Goal: Transaction & Acquisition: Purchase product/service

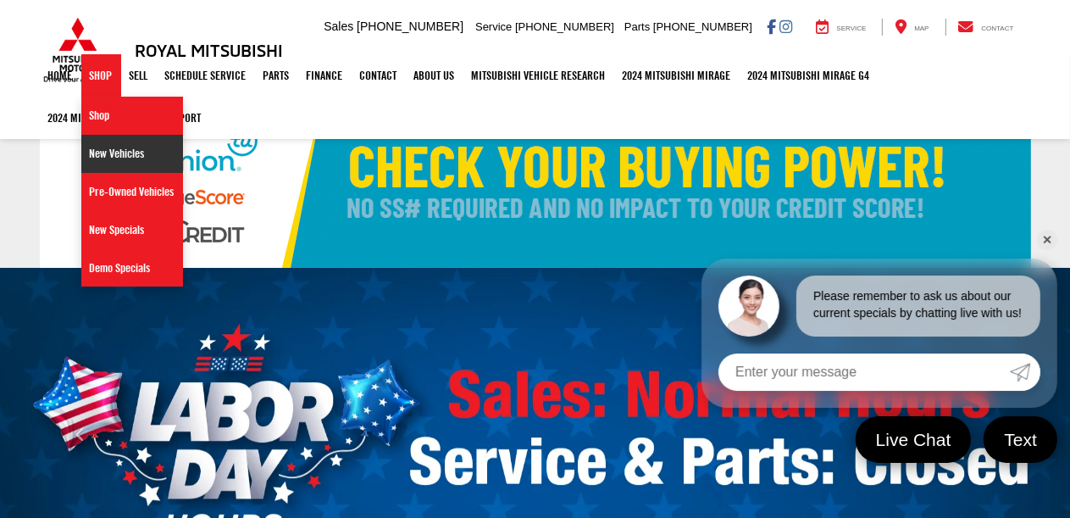
drag, startPoint x: 0, startPoint y: 0, endPoint x: 94, endPoint y: 158, distance: 183.5
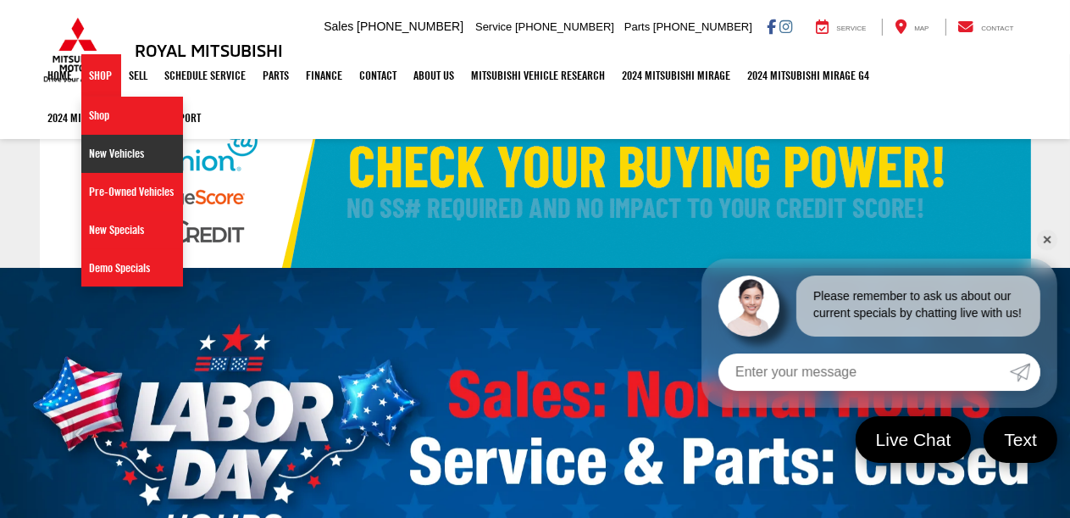
click at [94, 158] on link "New Vehicles" at bounding box center [132, 154] width 102 height 38
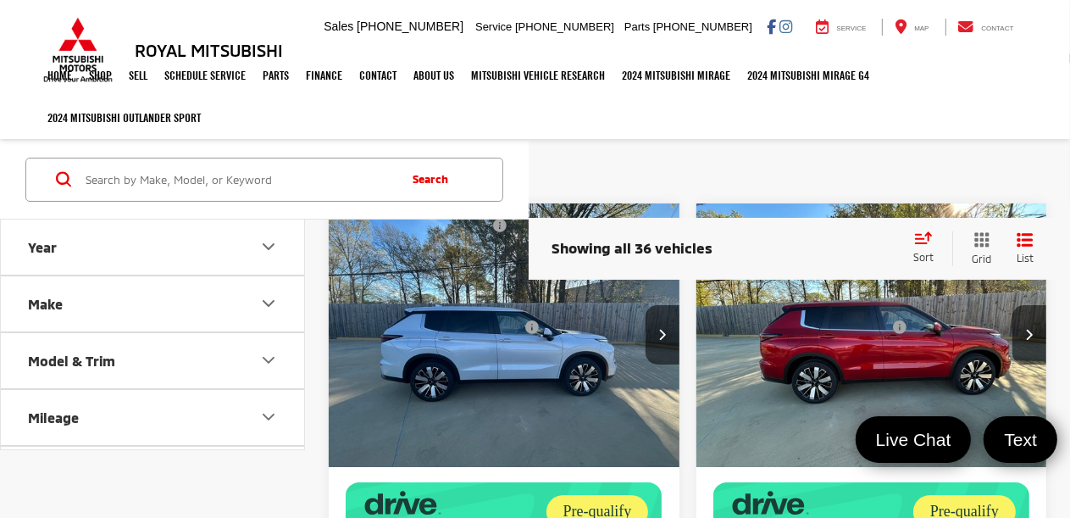
scroll to position [85, 0]
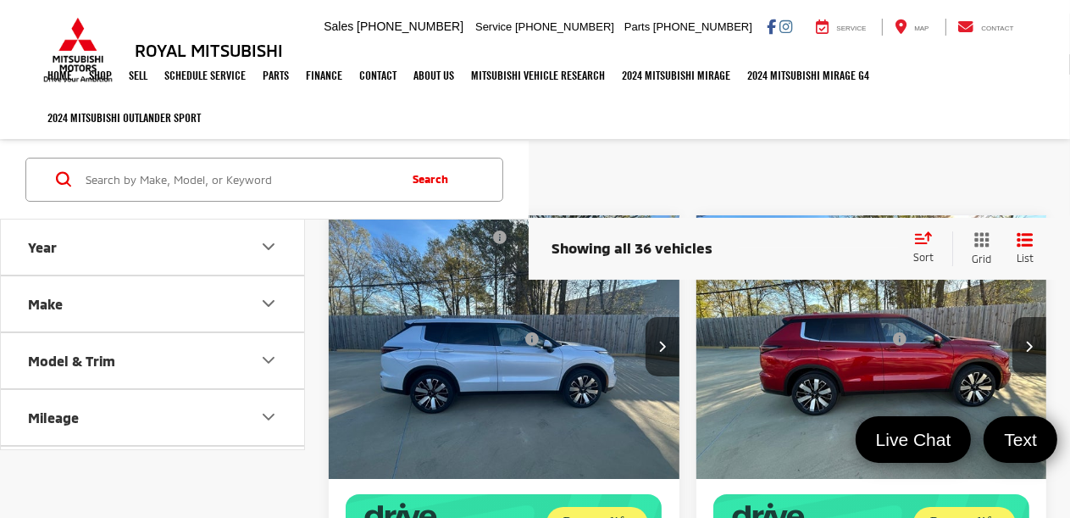
click at [590, 413] on img "2025 Mitsubishi Outlander SE 0" at bounding box center [504, 347] width 353 height 264
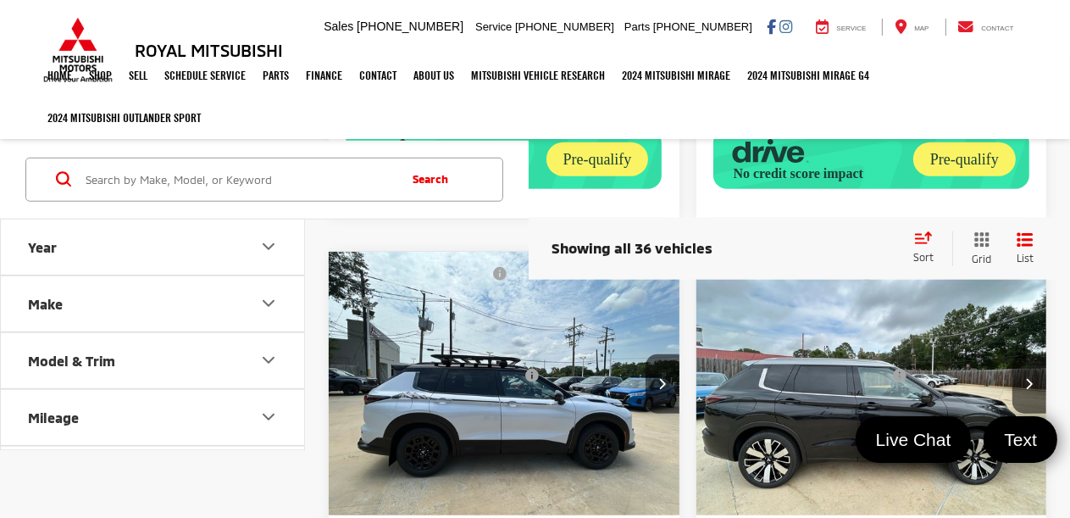
scroll to position [911, 0]
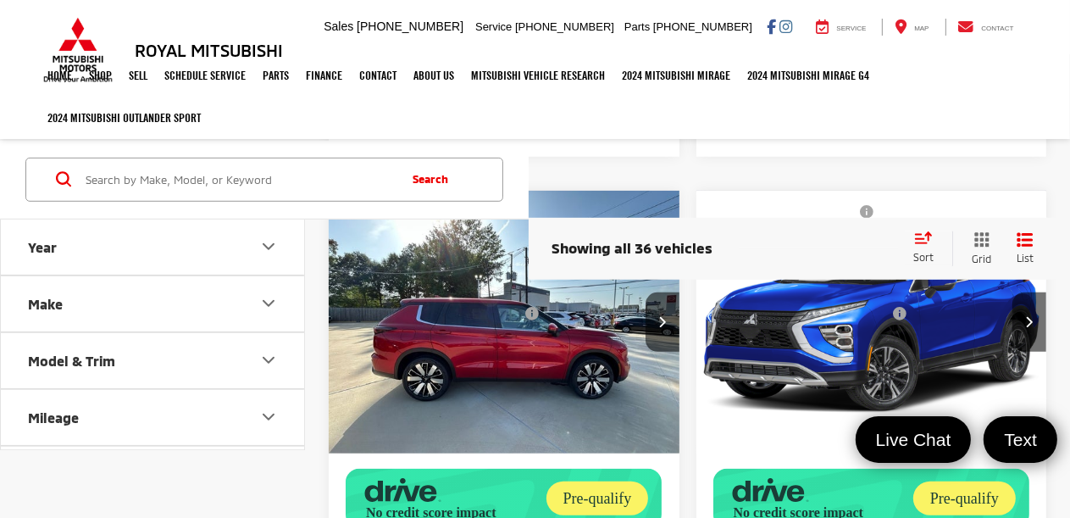
click at [497, 425] on img "2025 Mitsubishi Outlander SE 0" at bounding box center [504, 323] width 353 height 264
